Goal: Use online tool/utility: Use online tool/utility

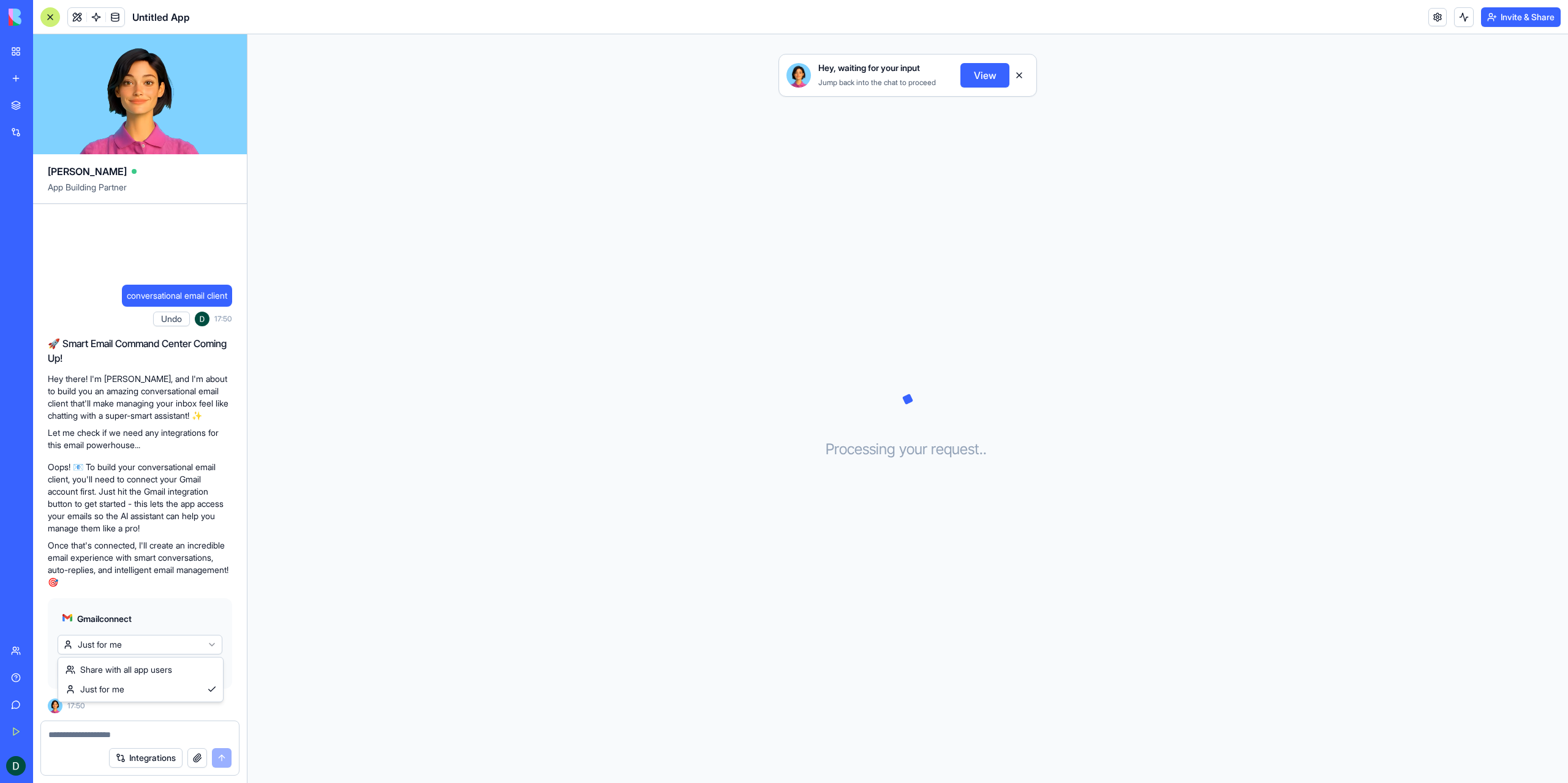
click at [141, 649] on html "BETA My Workspace New app Marketplace Integrations Recent Untitled App AI Logo …" at bounding box center [784, 392] width 1568 height 783
click at [140, 649] on html "BETA My Workspace New app Marketplace Integrations Recent Untitled App AI Logo …" at bounding box center [784, 392] width 1568 height 783
click at [81, 672] on span "Connect" at bounding box center [84, 669] width 33 height 13
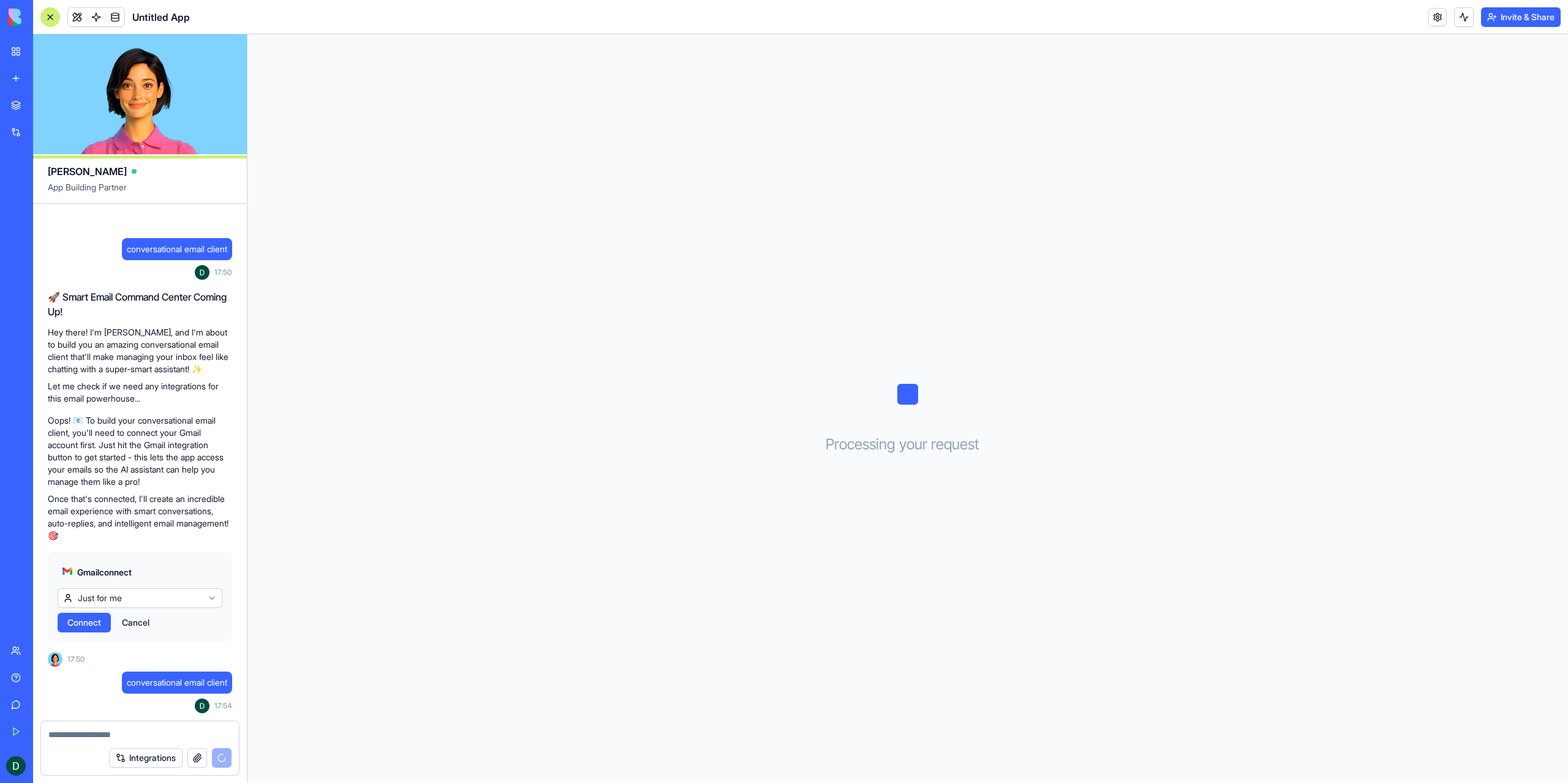
click at [141, 621] on button "Cancel" at bounding box center [135, 623] width 40 height 20
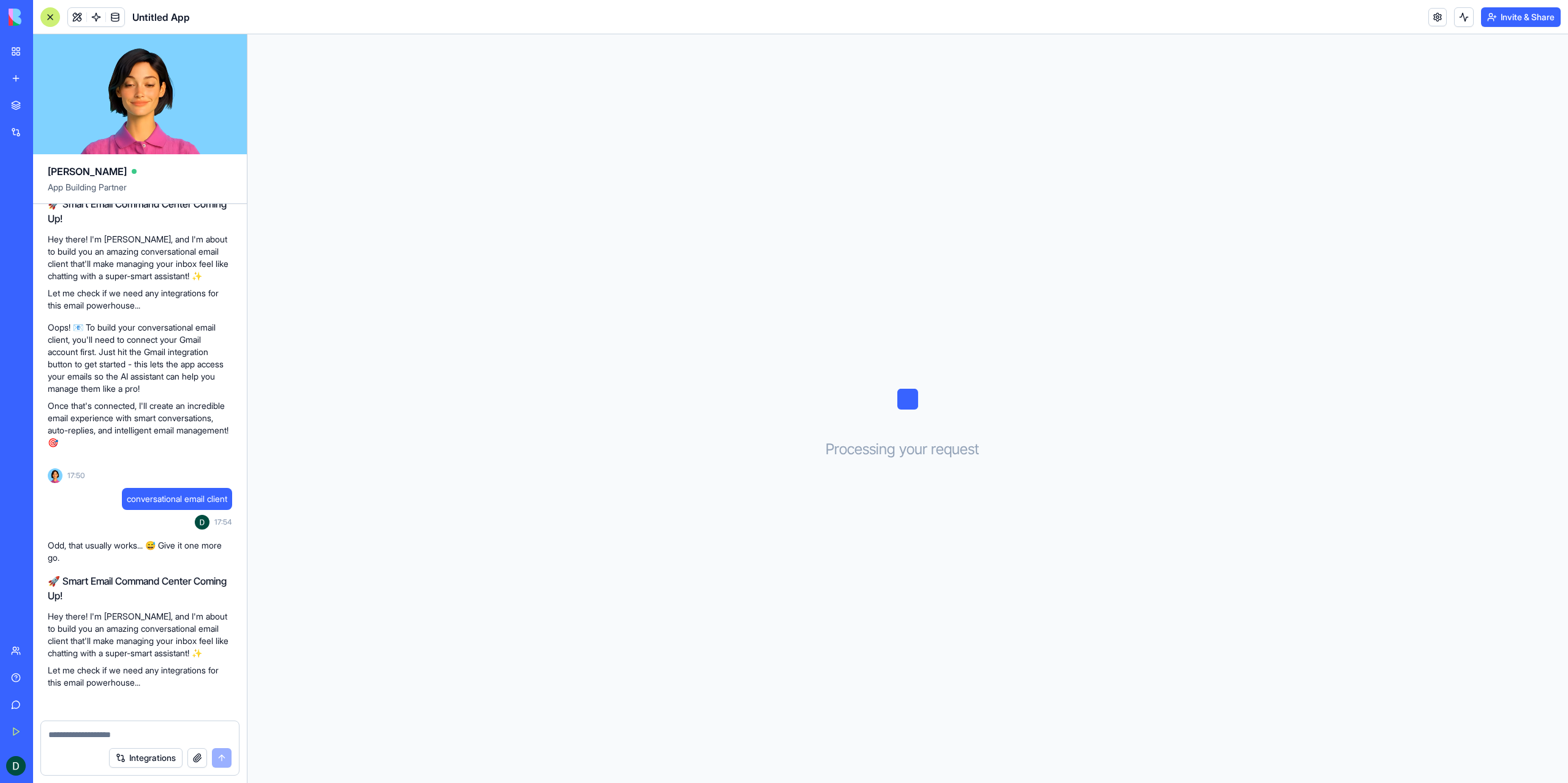
scroll to position [166, 0]
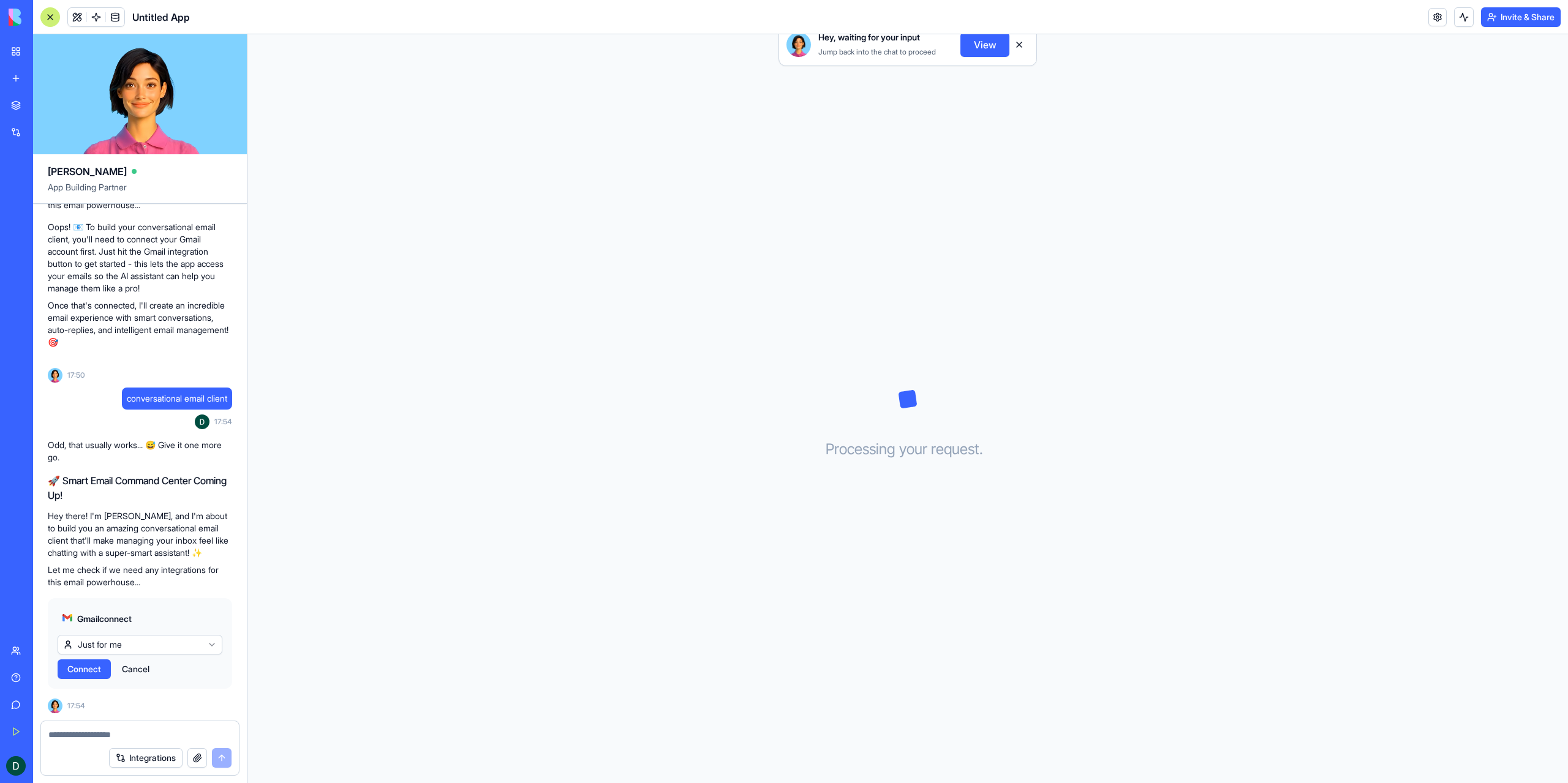
click at [95, 665] on span "Connect" at bounding box center [84, 669] width 33 height 13
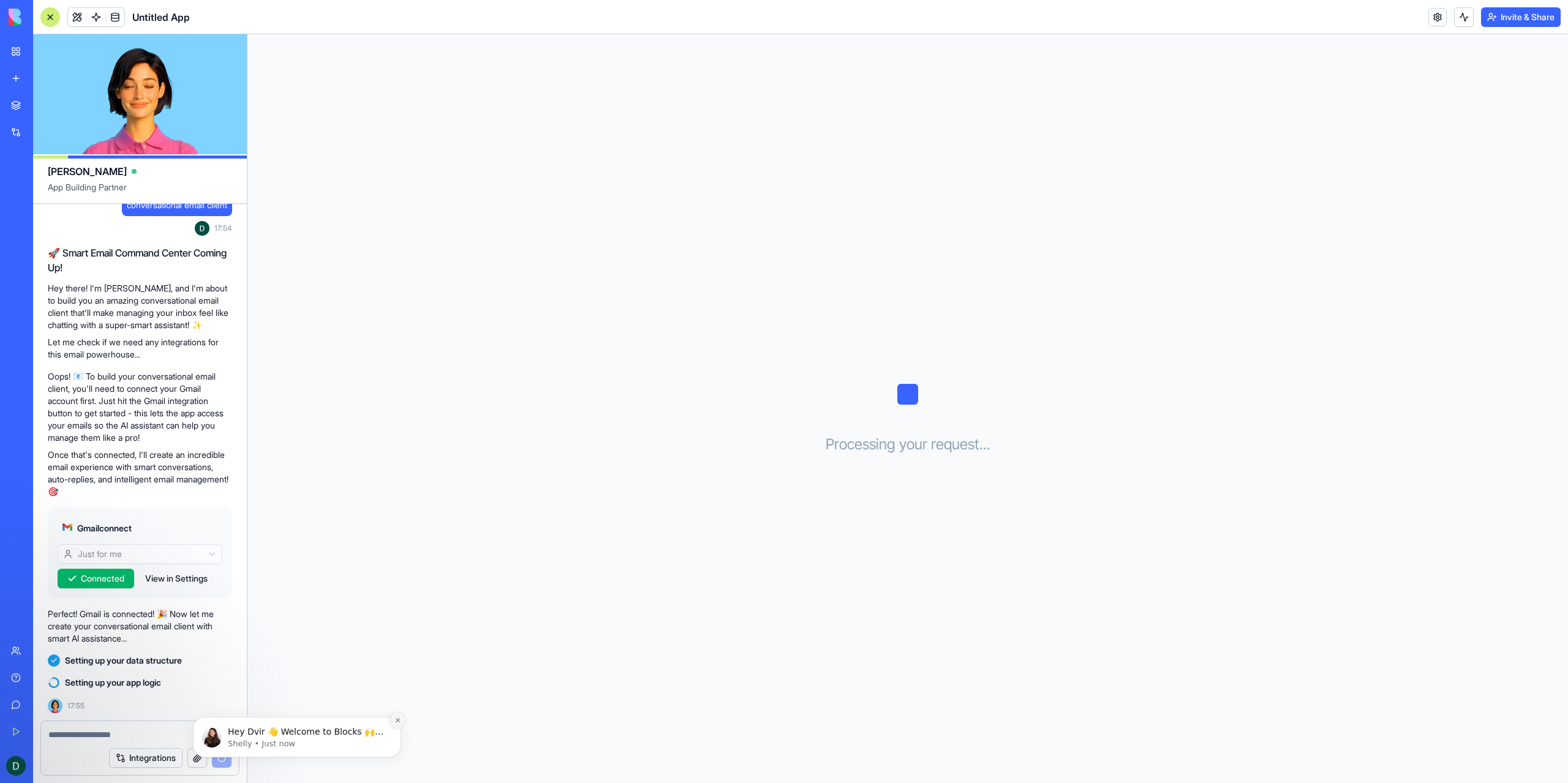
click at [398, 720] on icon "Dismiss notification" at bounding box center [398, 721] width 7 height 7
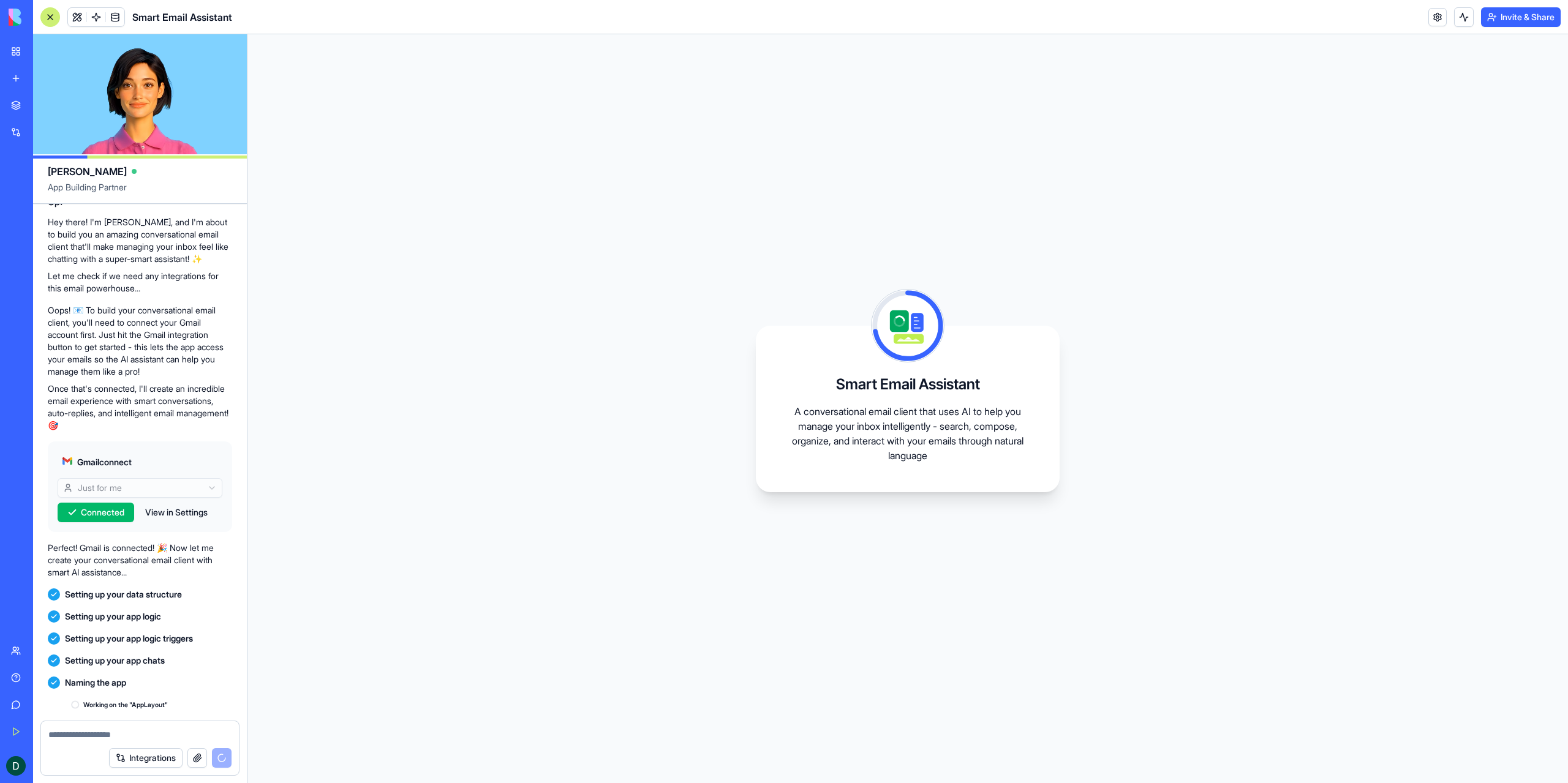
scroll to position [515, 0]
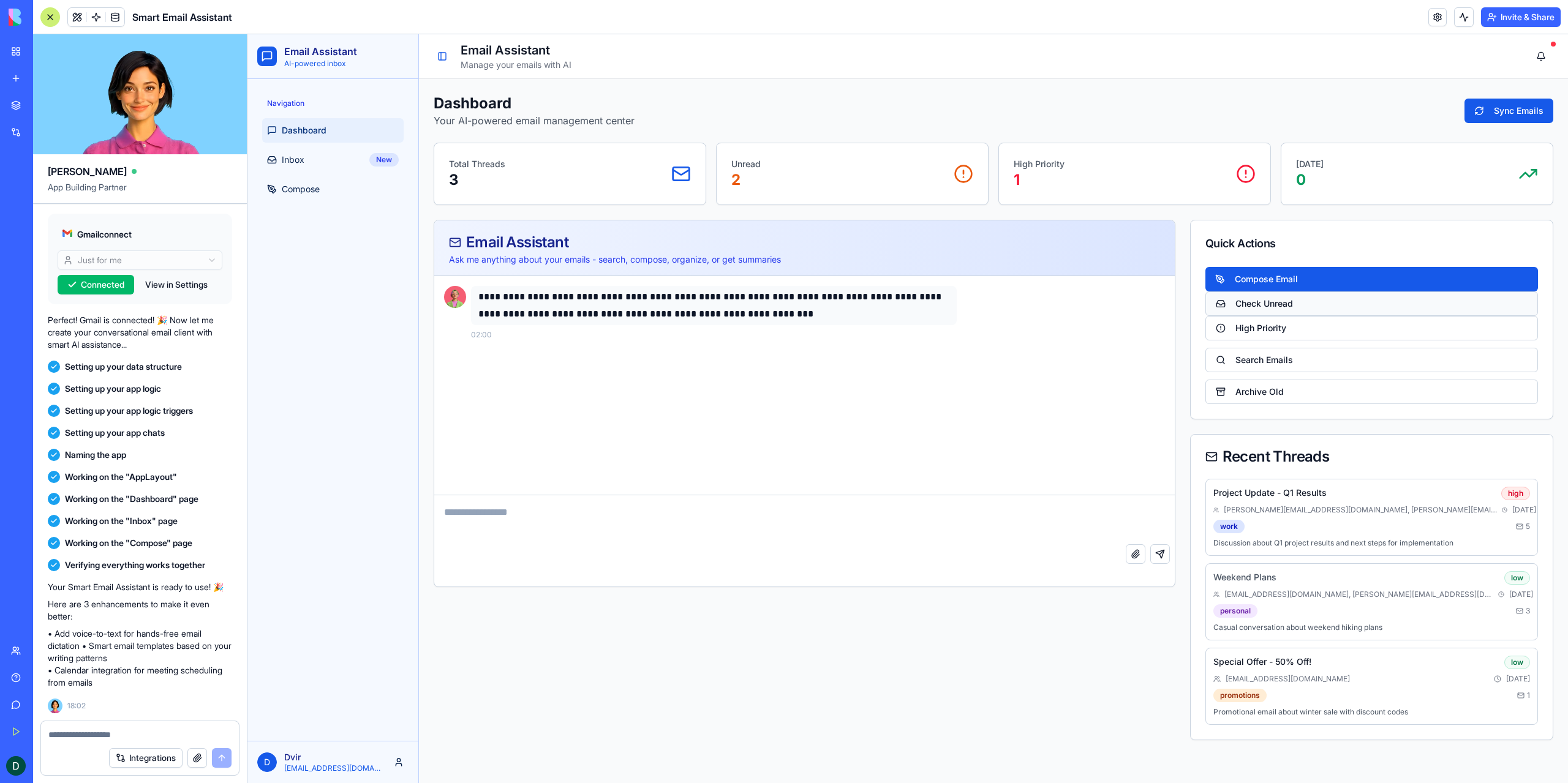
click at [1266, 301] on button "Check Unread" at bounding box center [1371, 303] width 332 height 24
click at [1273, 323] on button "High Priority" at bounding box center [1371, 328] width 332 height 24
